Goal: Navigation & Orientation: Find specific page/section

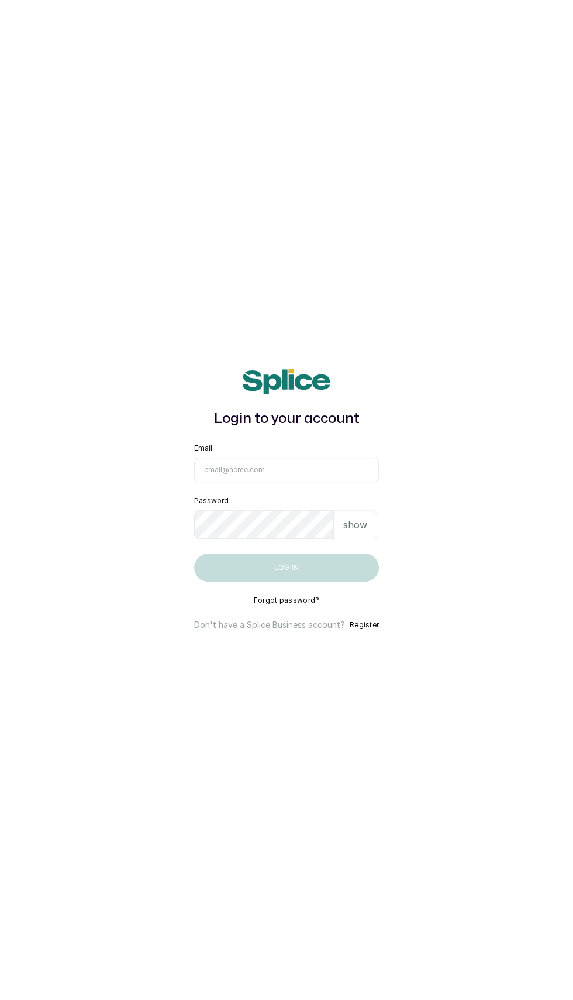
click at [241, 482] on input "Email" at bounding box center [286, 470] width 185 height 25
type input "[EMAIL_ADDRESS][DOMAIN_NAME]"
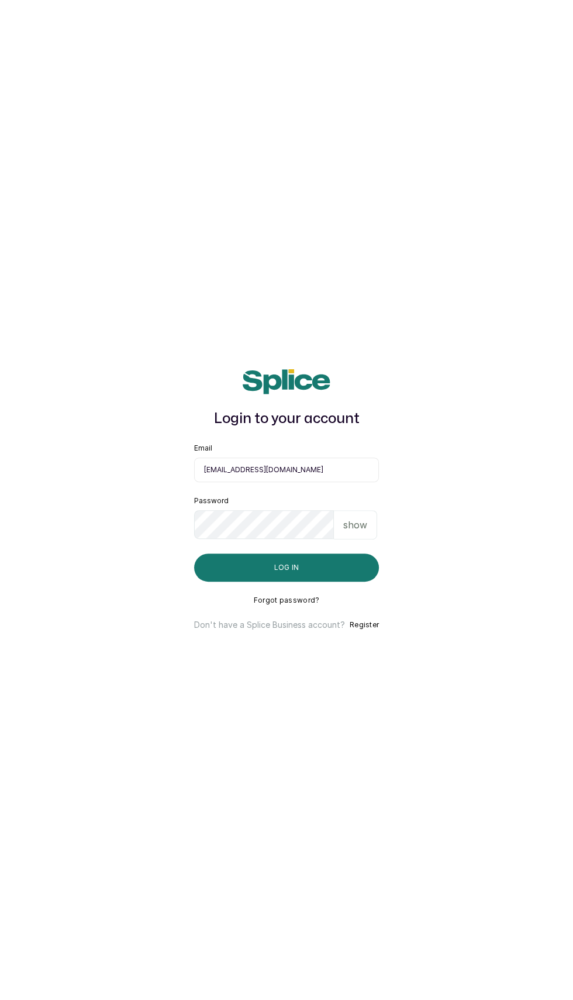
click at [194, 553] on button "Log in" at bounding box center [286, 567] width 185 height 28
click at [272, 582] on button "Log in" at bounding box center [286, 567] width 185 height 28
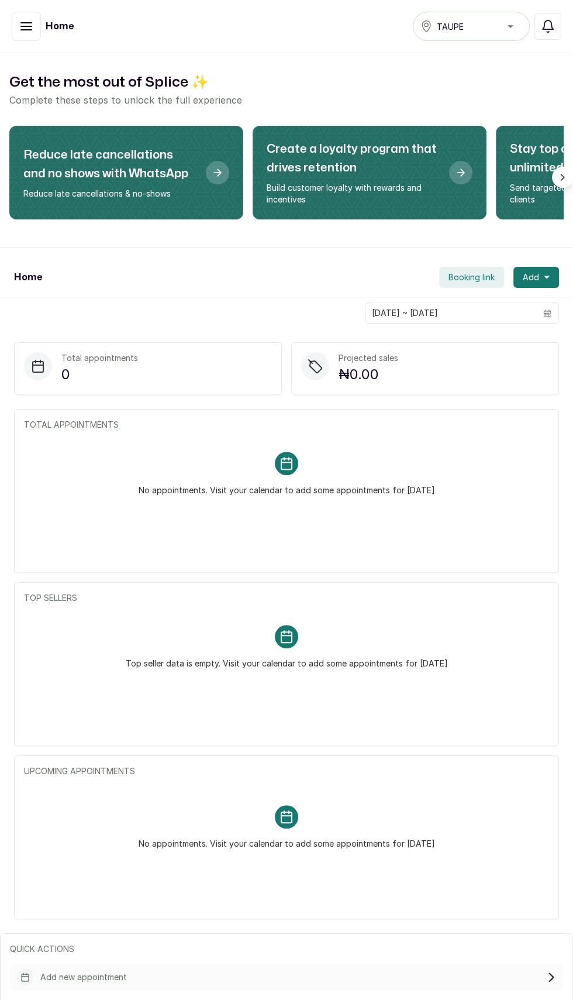
click at [23, 33] on button "button" at bounding box center [26, 26] width 29 height 29
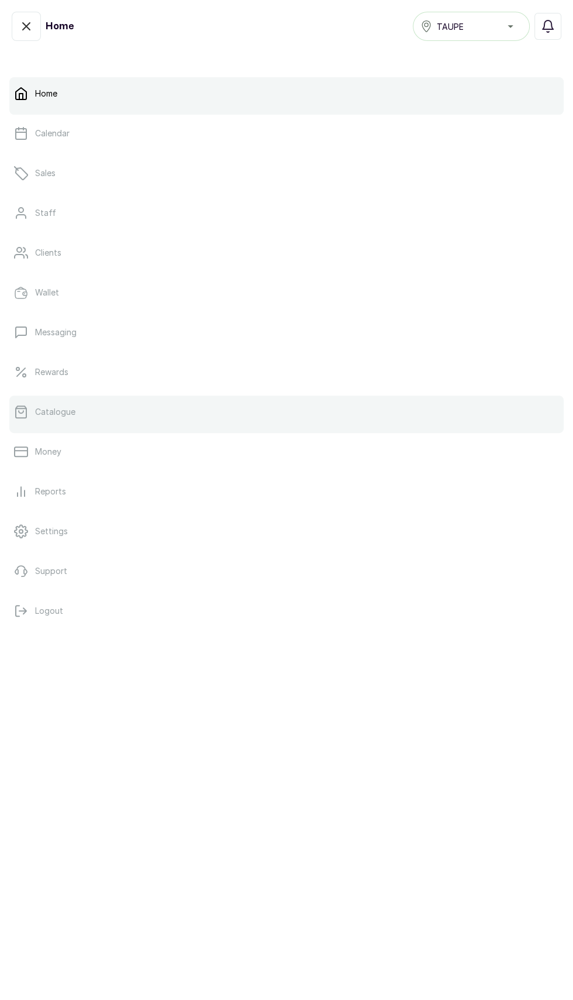
click at [43, 422] on link "Catalogue" at bounding box center [286, 411] width 555 height 33
